Goal: Transaction & Acquisition: Purchase product/service

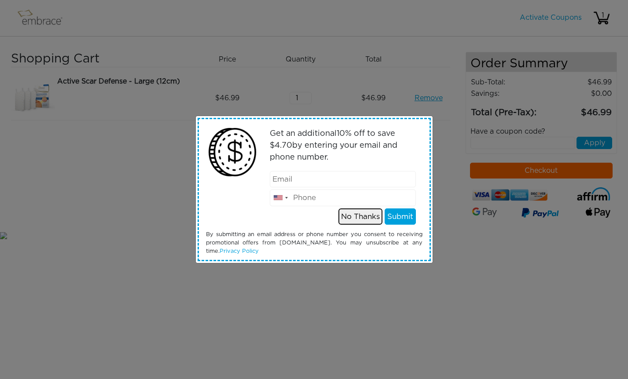
click at [364, 217] on button "No Thanks" at bounding box center [360, 217] width 44 height 17
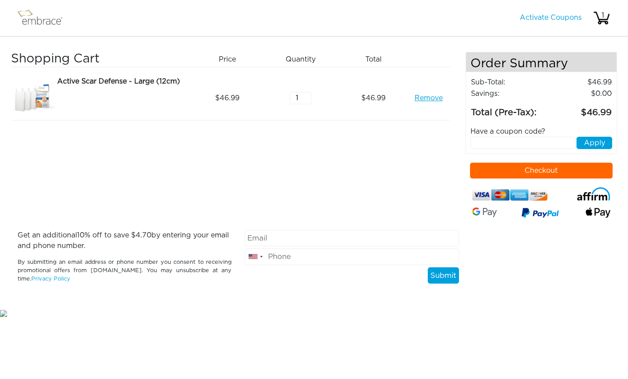
click at [43, 24] on img at bounding box center [43, 18] width 57 height 22
click at [27, 10] on img at bounding box center [43, 18] width 57 height 22
click at [38, 20] on img at bounding box center [43, 18] width 57 height 22
click at [324, 236] on input "email" at bounding box center [352, 238] width 214 height 17
type input "courtneyxxhollander@gmail.com"
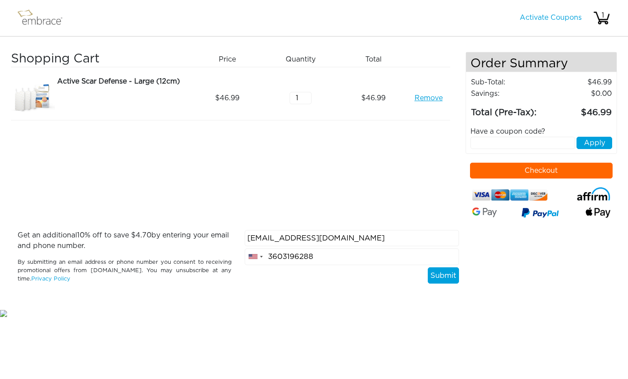
type input "3603196288"
click at [446, 273] on button "Submit" at bounding box center [443, 276] width 31 height 17
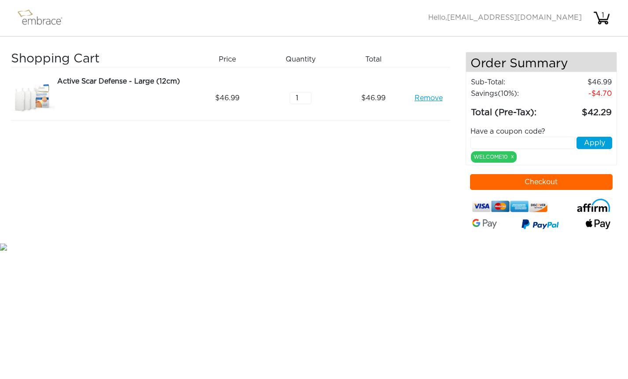
click at [563, 181] on button "Checkout" at bounding box center [541, 182] width 143 height 16
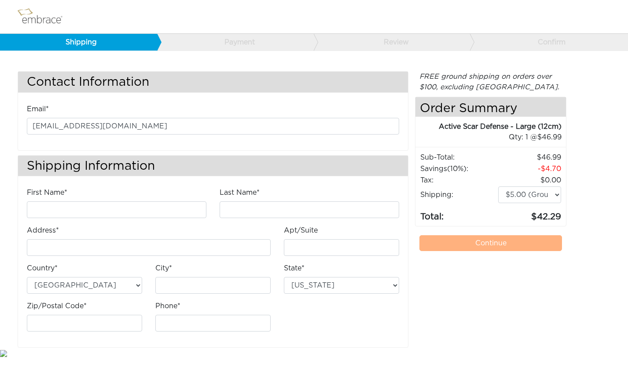
click at [115, 201] on div "First Name*" at bounding box center [117, 202] width 180 height 31
click at [115, 208] on input "First Name*" at bounding box center [117, 210] width 180 height 17
type input "Courtney"
type input "Stang"
type input "[STREET_ADDRESS]"
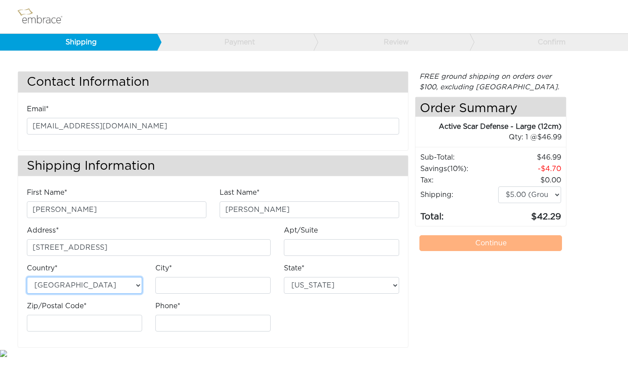
type input "Bellingham"
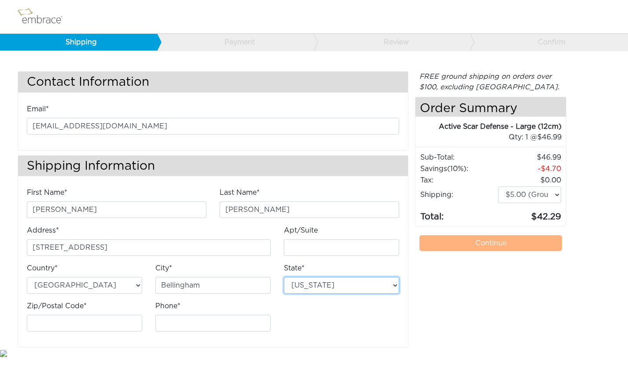
select select "WA"
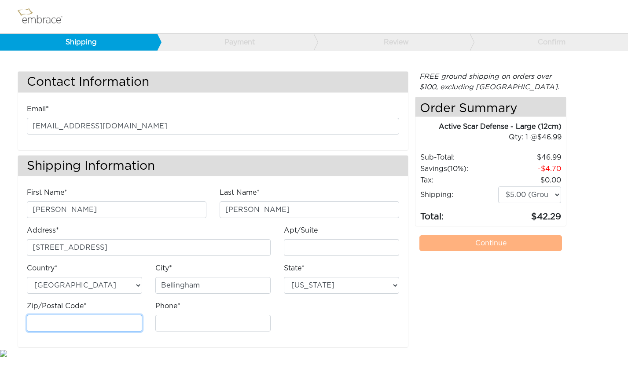
type input "98226"
click at [219, 325] on input "Phone*" at bounding box center [212, 323] width 115 height 17
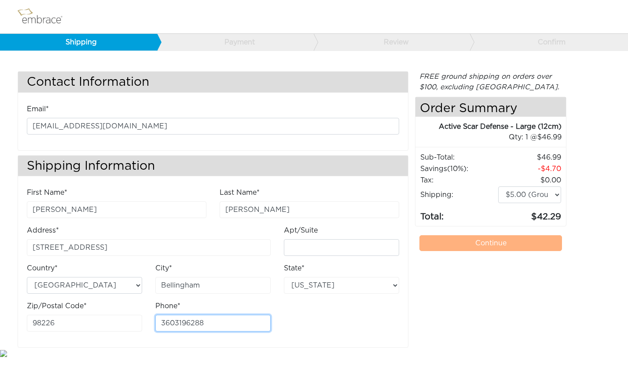
type input "3603196288"
click at [358, 329] on div "First Name* Courtney Last Name* Stang Address* 3780 Magrath Road Apt/Suite City*" at bounding box center [213, 262] width 386 height 151
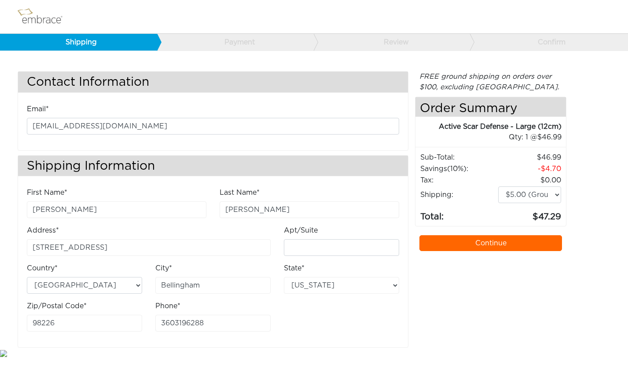
click at [478, 243] on link "Continue" at bounding box center [490, 243] width 143 height 16
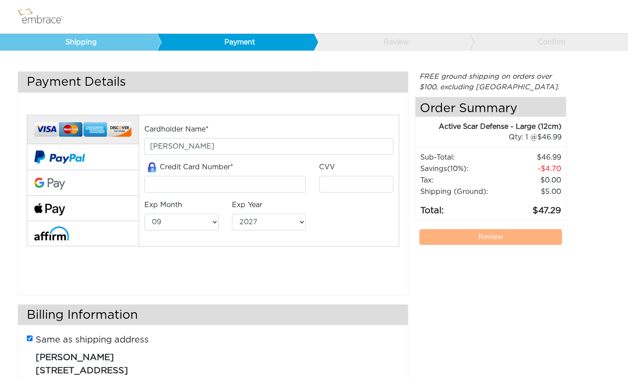
select select "9"
select select "2027"
click at [226, 183] on input "tel" at bounding box center [225, 184] width 162 height 17
type input "4147202362912584"
select select "7"
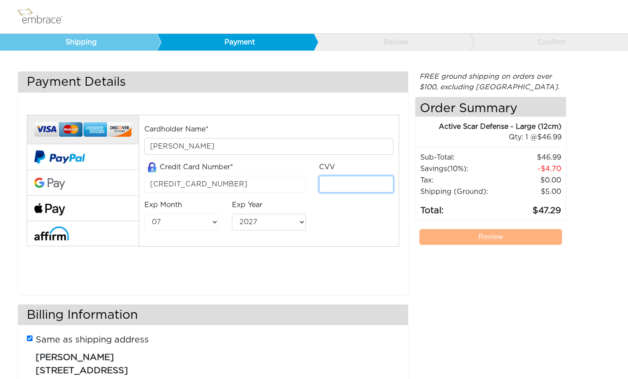
click at [349, 188] on input "tel" at bounding box center [356, 184] width 74 height 17
type input "662"
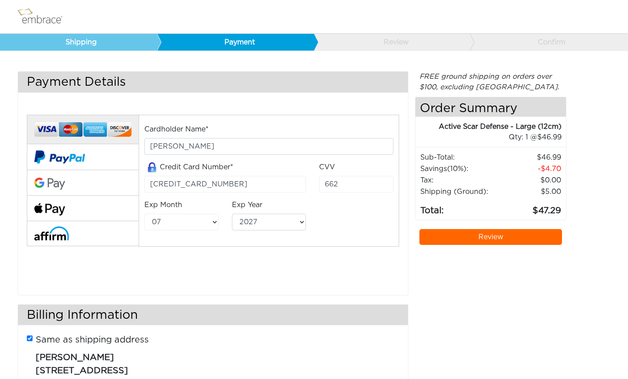
click at [324, 245] on div "Cardholder Name* Courtney Stang Credit Card Number* 4147202362912584 CVV 662 01" at bounding box center [269, 181] width 261 height 132
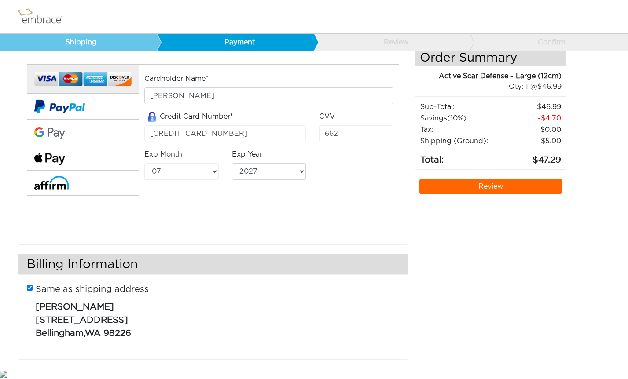
click at [488, 187] on link "Review" at bounding box center [490, 187] width 143 height 16
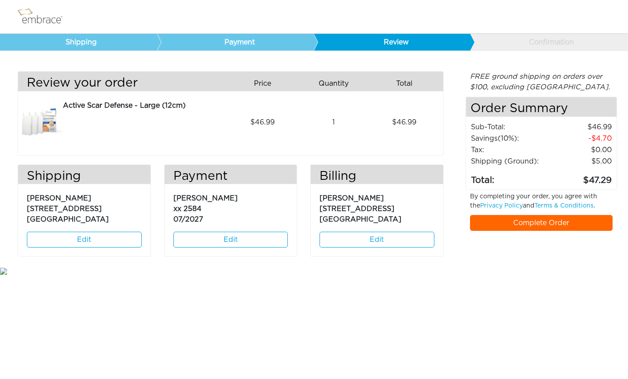
click at [544, 221] on link "Complete Order" at bounding box center [541, 223] width 143 height 16
